Goal: Task Accomplishment & Management: Use online tool/utility

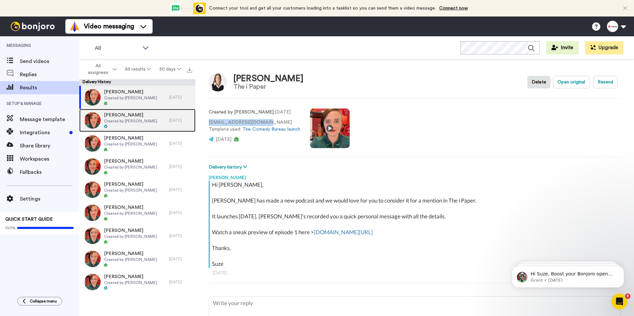
click at [141, 123] on span "Created by [PERSON_NAME]" at bounding box center [130, 121] width 53 height 5
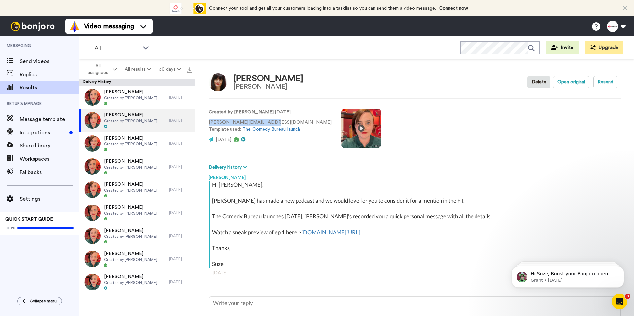
drag, startPoint x: 258, startPoint y: 123, endPoint x: 206, endPoint y: 125, distance: 51.9
click at [206, 125] on div "[PERSON_NAME] [PERSON_NAME] Delete Open original Resend Created by [PERSON_NAME…" at bounding box center [415, 189] width 439 height 260
copy p "[PERSON_NAME][EMAIL_ADDRESS][DOMAIN_NAME]"
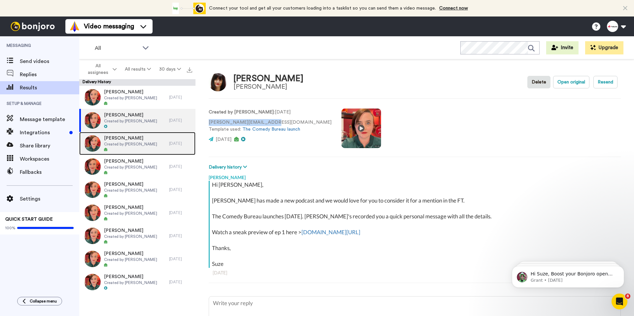
click at [144, 145] on span "Created by [PERSON_NAME]" at bounding box center [130, 144] width 53 height 5
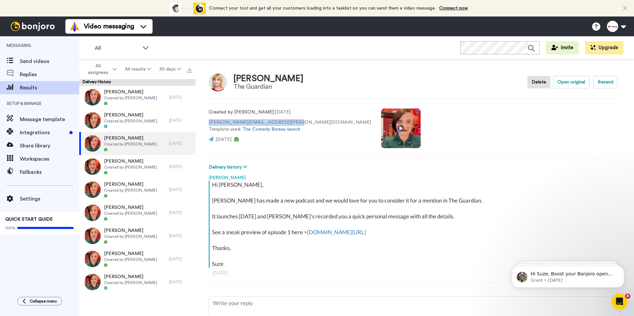
drag, startPoint x: 236, startPoint y: 125, endPoint x: 208, endPoint y: 123, distance: 27.2
click at [209, 123] on p "[PERSON_NAME][EMAIL_ADDRESS][PERSON_NAME][DOMAIN_NAME] Template used: The Comed…" at bounding box center [290, 126] width 163 height 14
copy p "[PERSON_NAME][EMAIL_ADDRESS][PERSON_NAME][DOMAIN_NAME]"
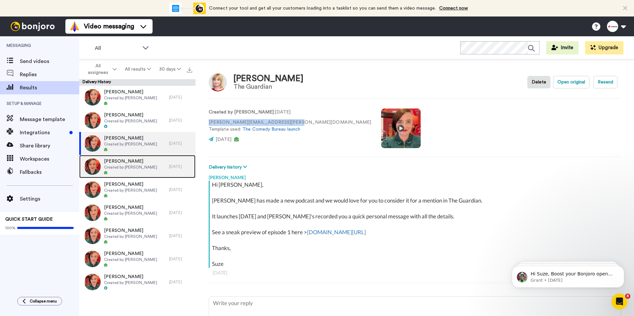
click at [132, 171] on div at bounding box center [130, 173] width 53 height 5
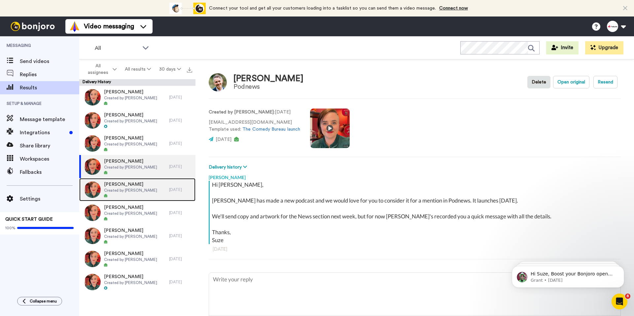
click at [138, 196] on div at bounding box center [130, 196] width 53 height 5
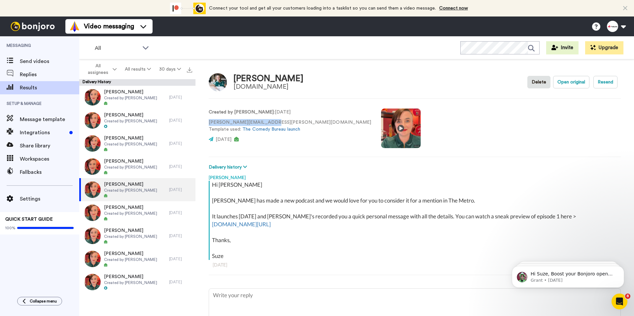
drag, startPoint x: 252, startPoint y: 126, endPoint x: 208, endPoint y: 124, distance: 44.6
click at [208, 124] on div "[PERSON_NAME] [DOMAIN_NAME] Delete Open original Resend Created by [PERSON_NAME…" at bounding box center [415, 189] width 439 height 260
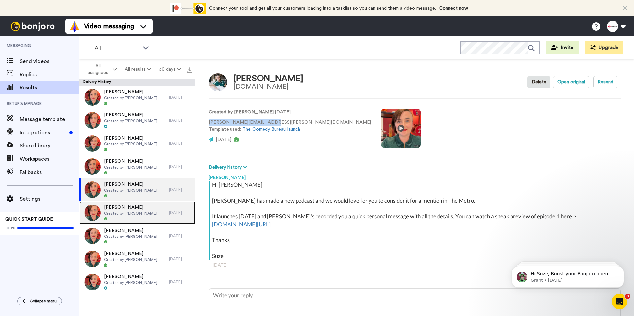
click at [136, 215] on span "Created by [PERSON_NAME]" at bounding box center [130, 213] width 53 height 5
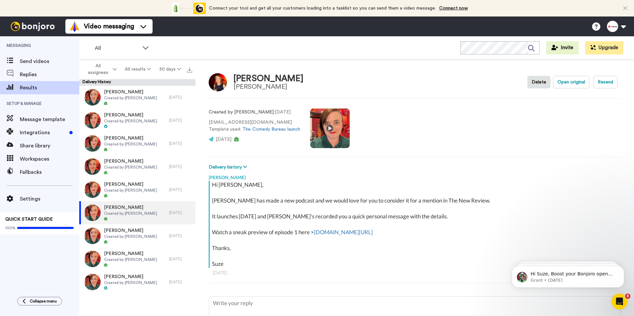
click at [266, 124] on p "[EMAIL_ADDRESS][DOMAIN_NAME] Template used: The Comedy Bureau launch" at bounding box center [255, 126] width 92 height 14
drag, startPoint x: 251, startPoint y: 124, endPoint x: 198, endPoint y: 123, distance: 53.2
click at [198, 123] on div "[PERSON_NAME] [PERSON_NAME] Delete Open original Resend Created by [PERSON_NAME…" at bounding box center [415, 189] width 439 height 260
copy p "[EMAIL_ADDRESS][DOMAIN_NAME]"
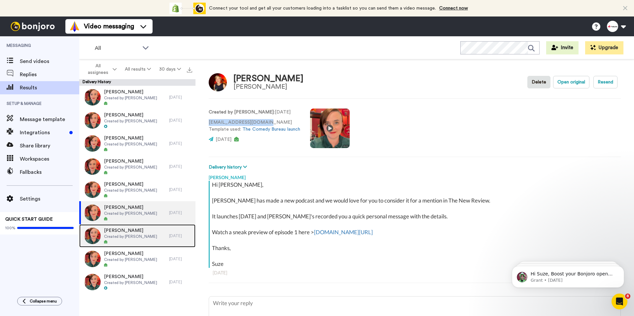
click at [131, 239] on span "Created by [PERSON_NAME]" at bounding box center [130, 236] width 53 height 5
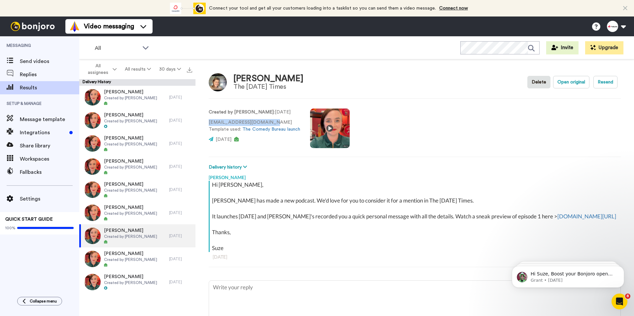
drag, startPoint x: 266, startPoint y: 123, endPoint x: 200, endPoint y: 125, distance: 66.4
click at [200, 125] on div "[PERSON_NAME] The [DATE] Times Delete Open original Resend Created by [PERSON_N…" at bounding box center [415, 189] width 439 height 260
copy p "[EMAIL_ADDRESS][DOMAIN_NAME]"
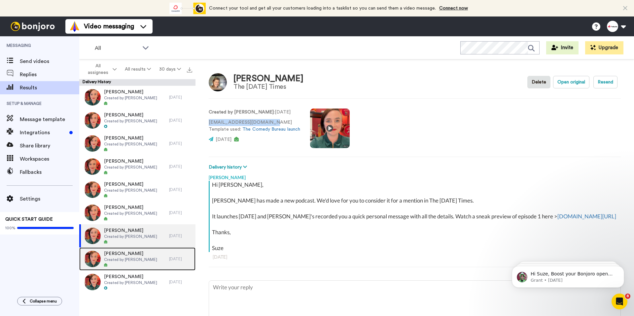
click at [143, 259] on span "Created by [PERSON_NAME]" at bounding box center [130, 259] width 53 height 5
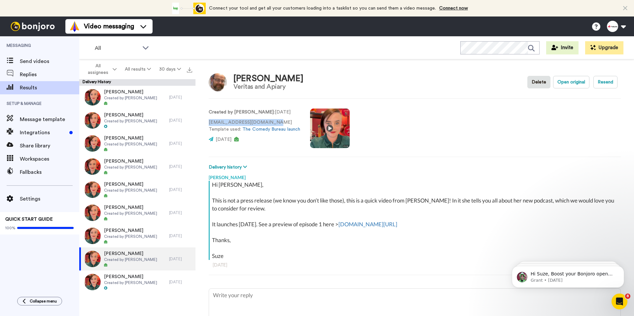
drag, startPoint x: 274, startPoint y: 122, endPoint x: 209, endPoint y: 126, distance: 64.8
click at [209, 126] on p "[EMAIL_ADDRESS][DOMAIN_NAME] Template used: The Comedy Bureau launch" at bounding box center [255, 126] width 92 height 14
copy p "[EMAIL_ADDRESS][DOMAIN_NAME]"
click at [121, 261] on span "Created by [PERSON_NAME]" at bounding box center [130, 282] width 53 height 5
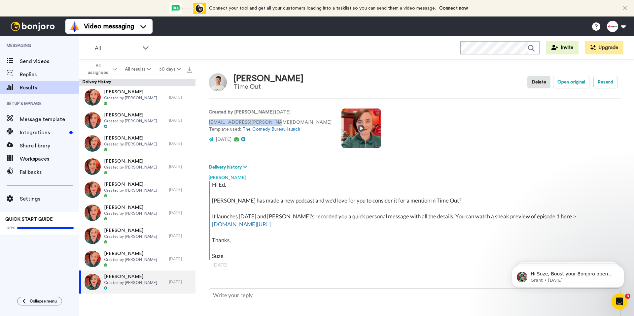
drag, startPoint x: 229, startPoint y: 121, endPoint x: 208, endPoint y: 120, distance: 20.8
click at [209, 120] on p "[EMAIL_ADDRESS][PERSON_NAME][DOMAIN_NAME] Template used: The Comedy Bureau laun…" at bounding box center [270, 126] width 123 height 14
copy p "[EMAIL_ADDRESS][PERSON_NAME][DOMAIN_NAME]"
type textarea "x"
